Goal: Communication & Community: Answer question/provide support

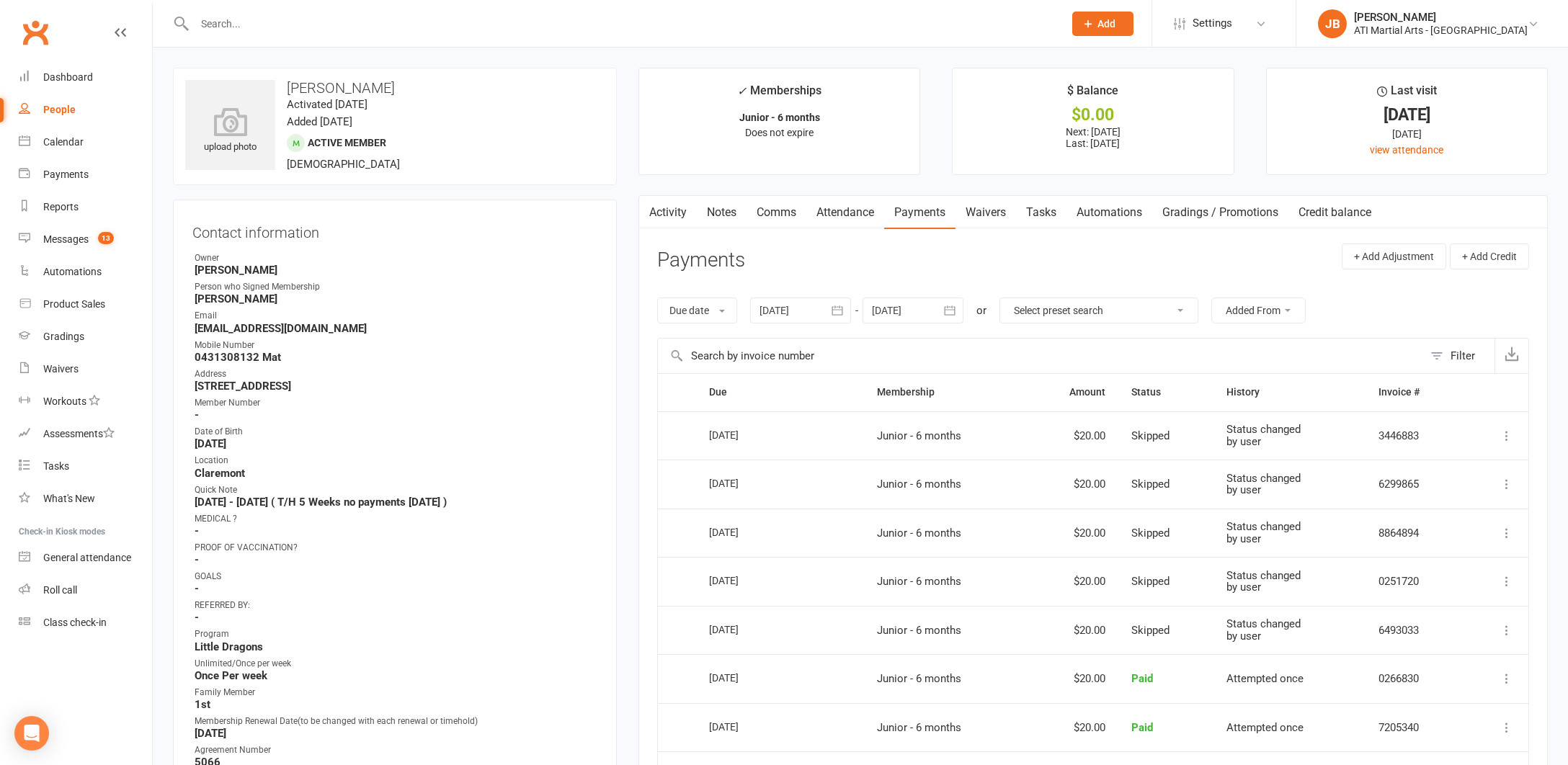
click at [39, 29] on link "Clubworx" at bounding box center [35, 32] width 36 height 36
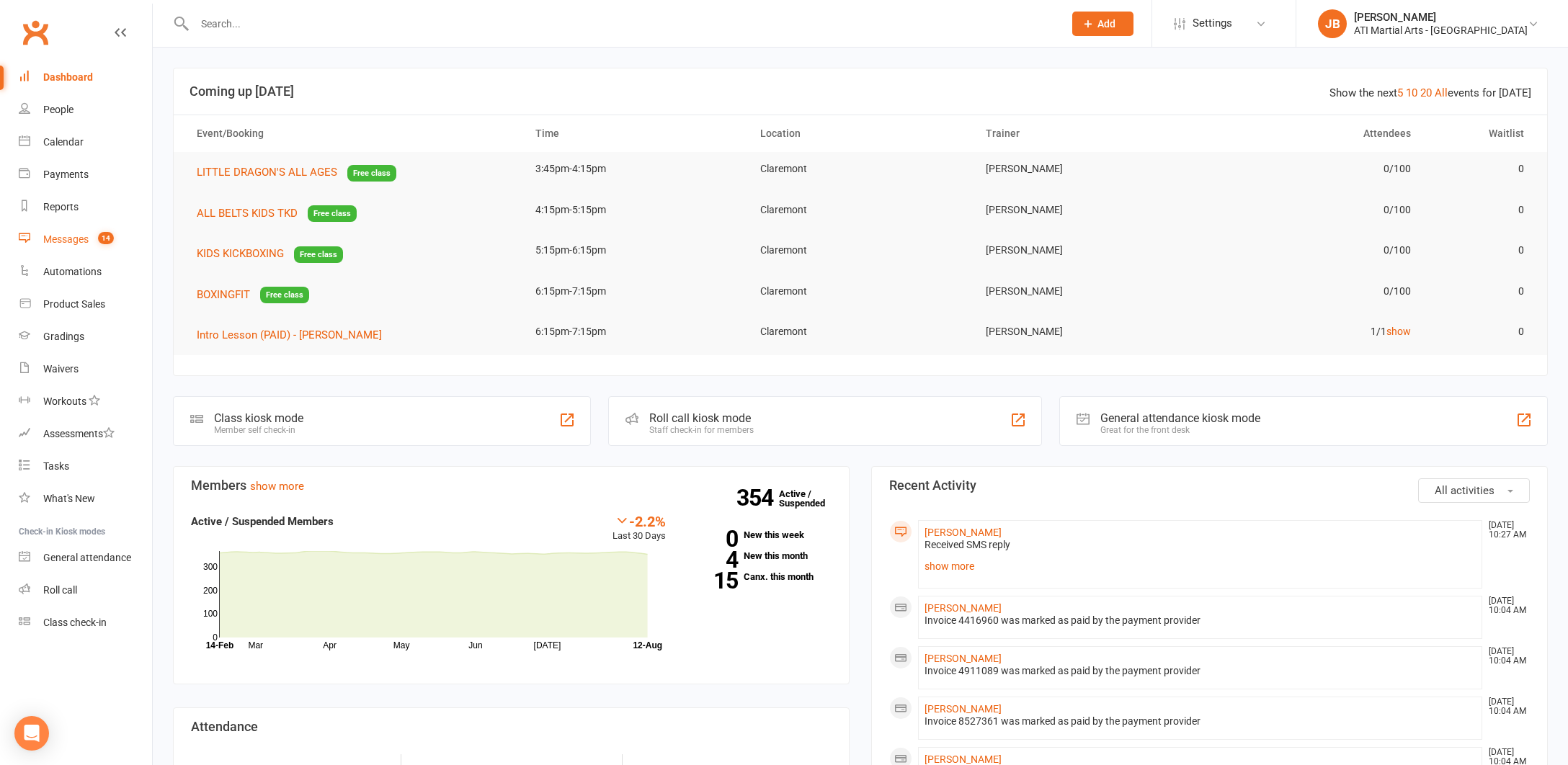
click at [62, 240] on div "Messages" at bounding box center [66, 239] width 45 height 11
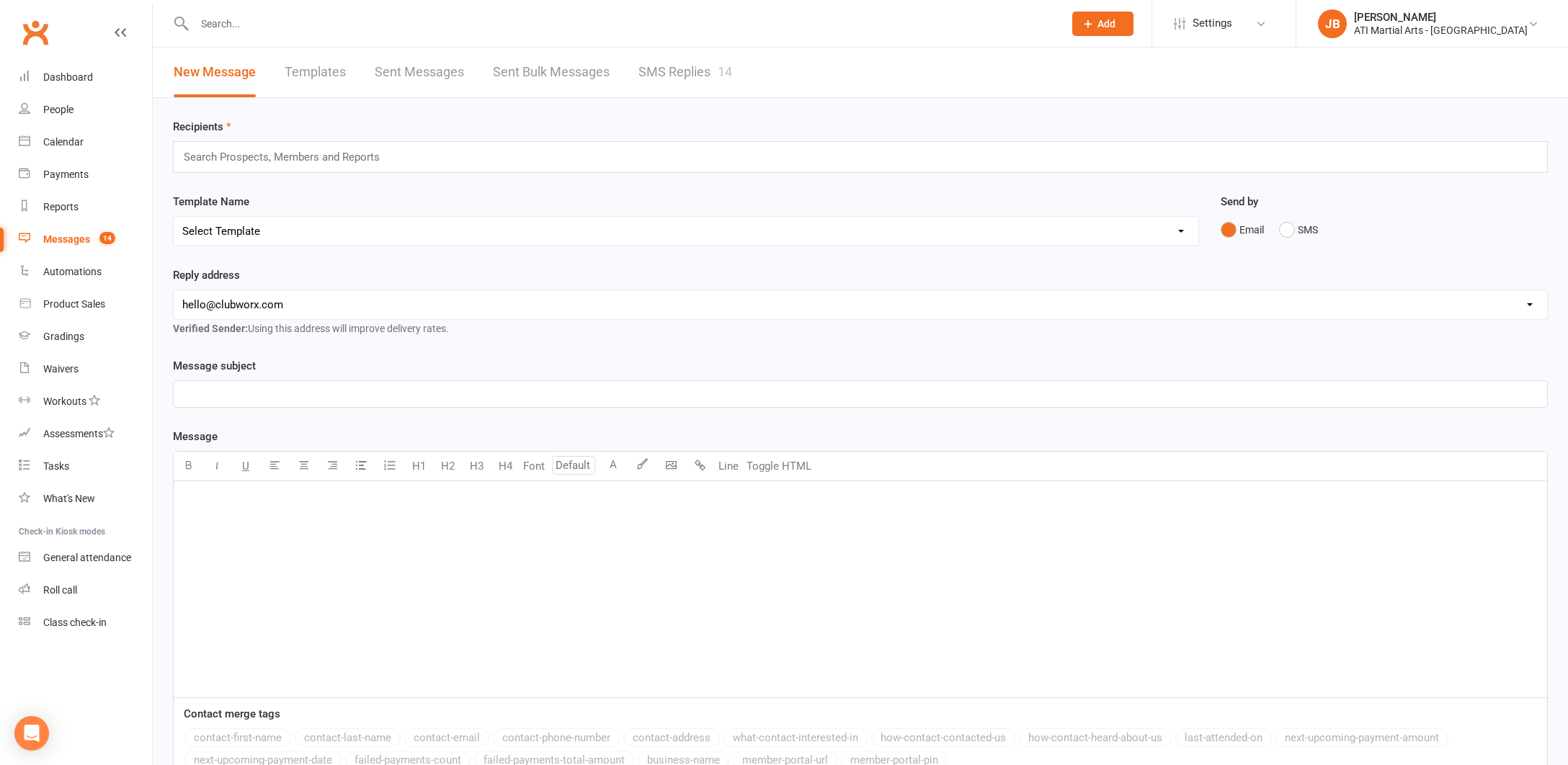
click at [670, 72] on link "SMS Replies 14" at bounding box center [685, 72] width 93 height 50
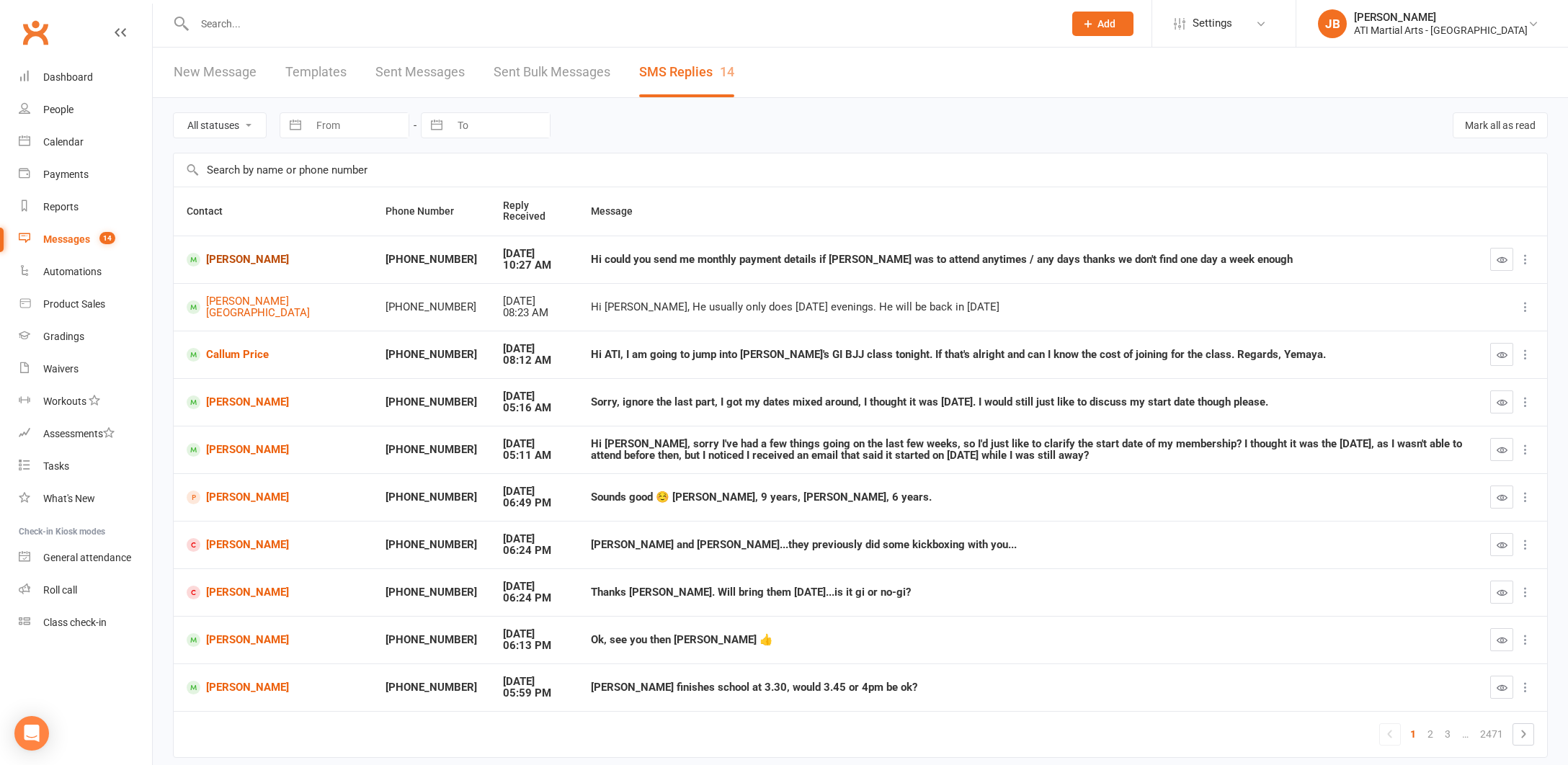
click at [221, 263] on link "[PERSON_NAME]" at bounding box center [273, 259] width 173 height 14
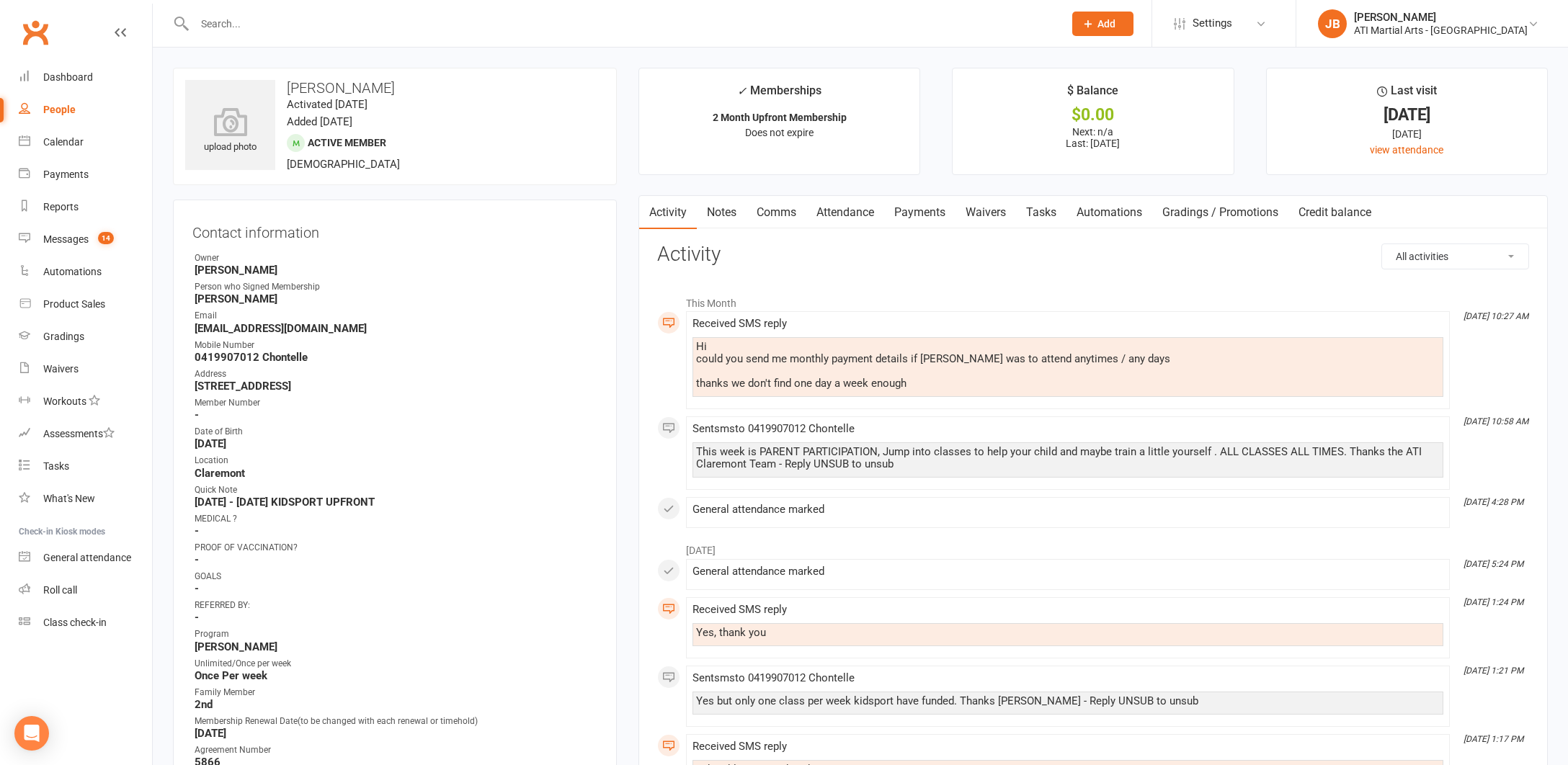
click at [722, 213] on link "Notes" at bounding box center [722, 212] width 50 height 33
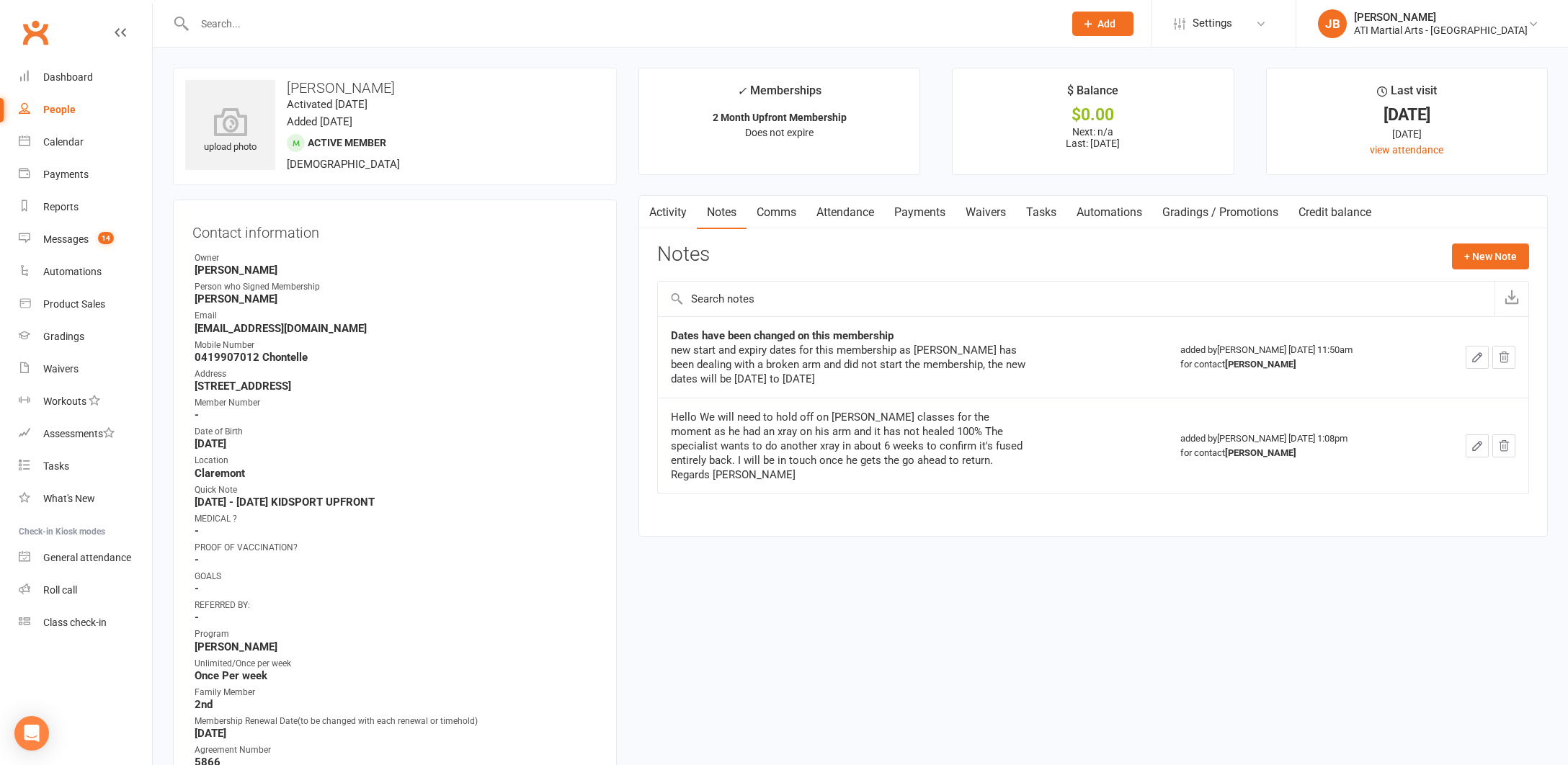
click at [35, 32] on link "Clubworx" at bounding box center [35, 32] width 36 height 36
